Goal: Information Seeking & Learning: Learn about a topic

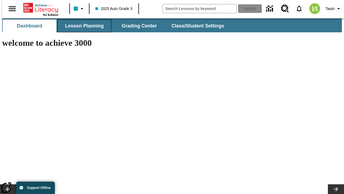
click at [82, 26] on span "Lesson Planning" at bounding box center [84, 26] width 39 height 6
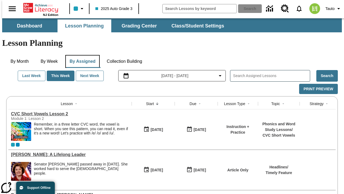
click at [81, 55] on button "By Assigned" at bounding box center [82, 61] width 34 height 13
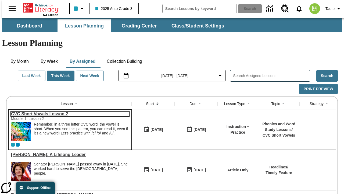
click at [68, 111] on link "CVC Short Vowels Lesson 2" at bounding box center [70, 113] width 118 height 5
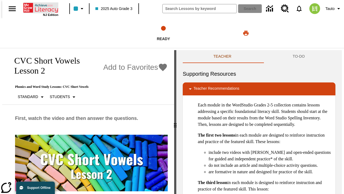
click at [39, 7] on icon "Home" at bounding box center [41, 7] width 36 height 11
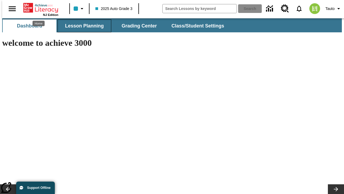
click at [82, 26] on span "Lesson Planning" at bounding box center [84, 26] width 39 height 6
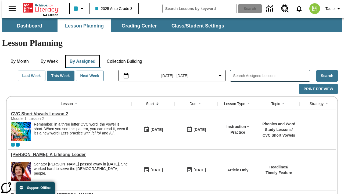
click at [81, 55] on button "By Assigned" at bounding box center [82, 61] width 34 height 13
